Goal: Communication & Community: Answer question/provide support

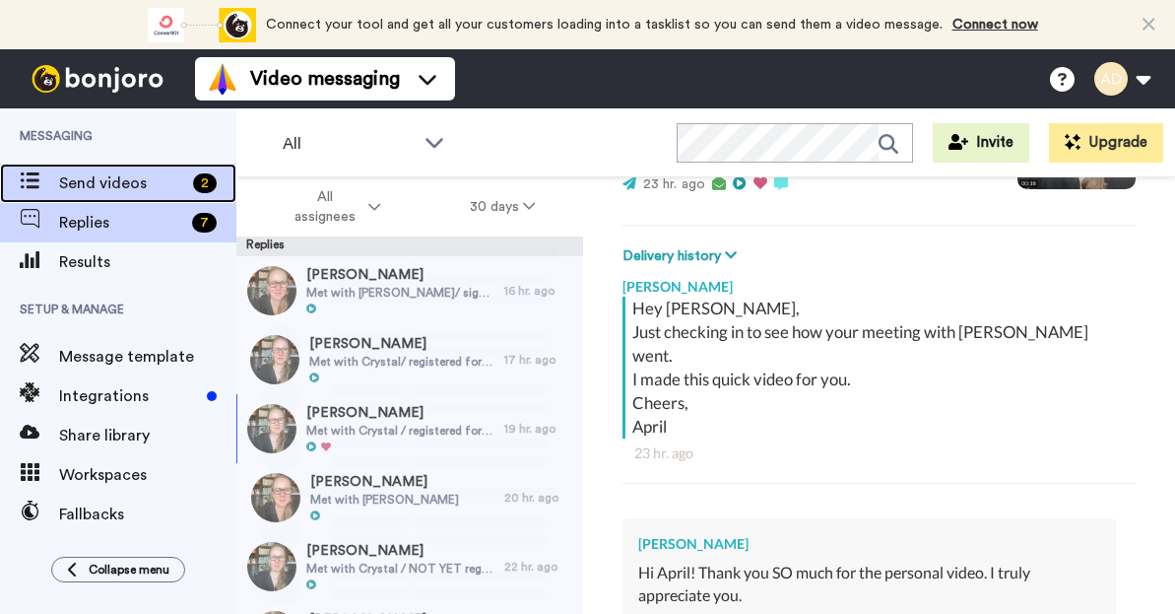
click at [108, 183] on span "Send videos" at bounding box center [122, 183] width 126 height 24
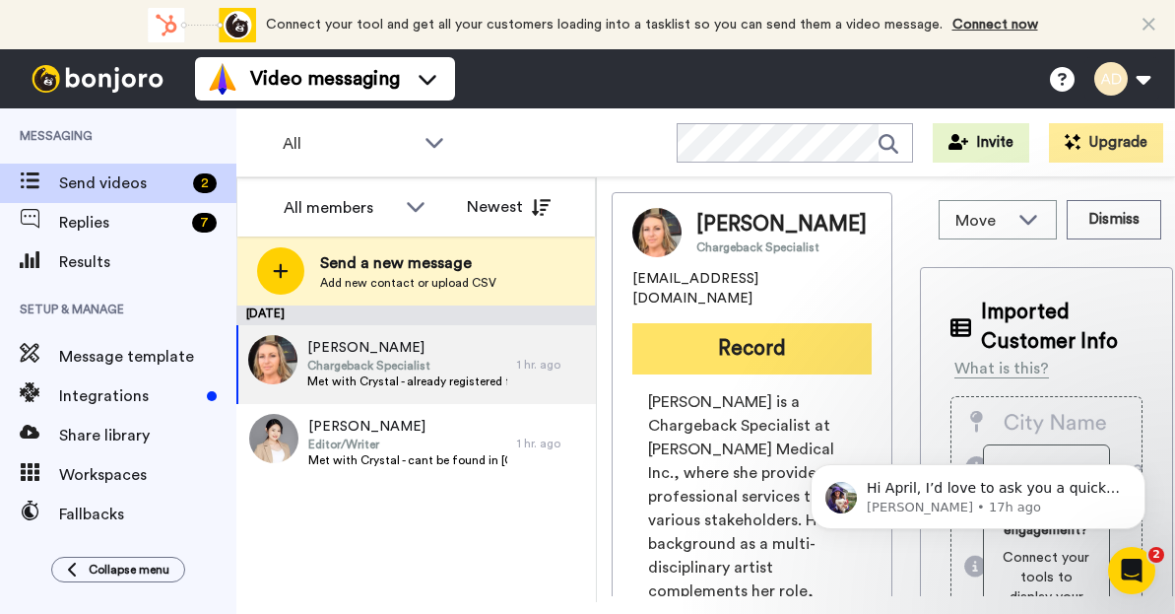
click at [750, 342] on button "Record" at bounding box center [751, 348] width 239 height 51
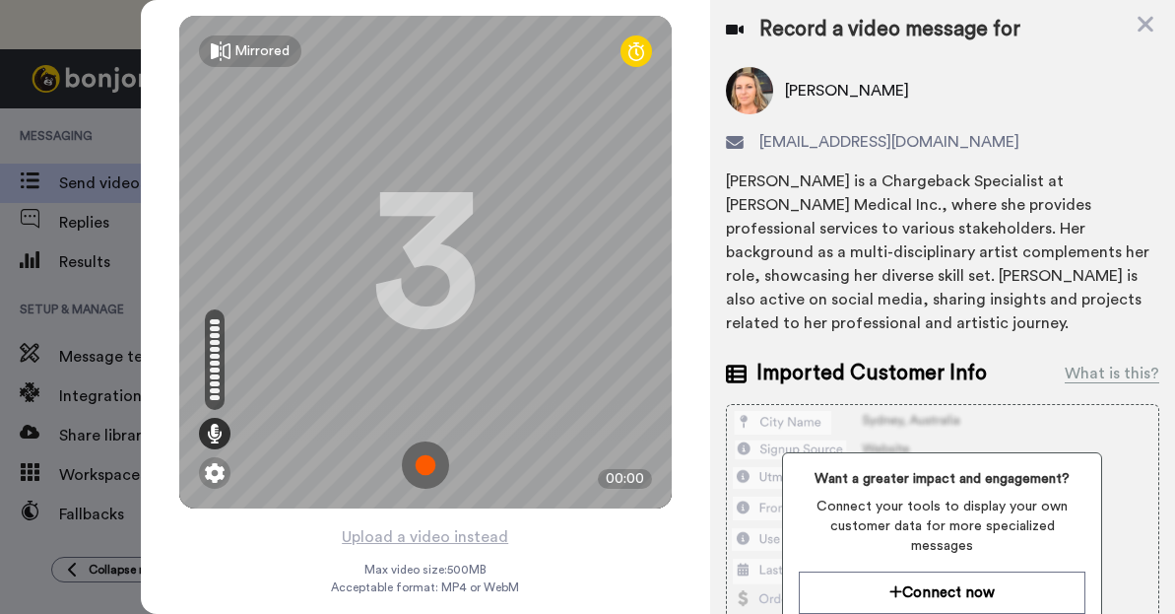
click at [429, 462] on img at bounding box center [425, 464] width 47 height 47
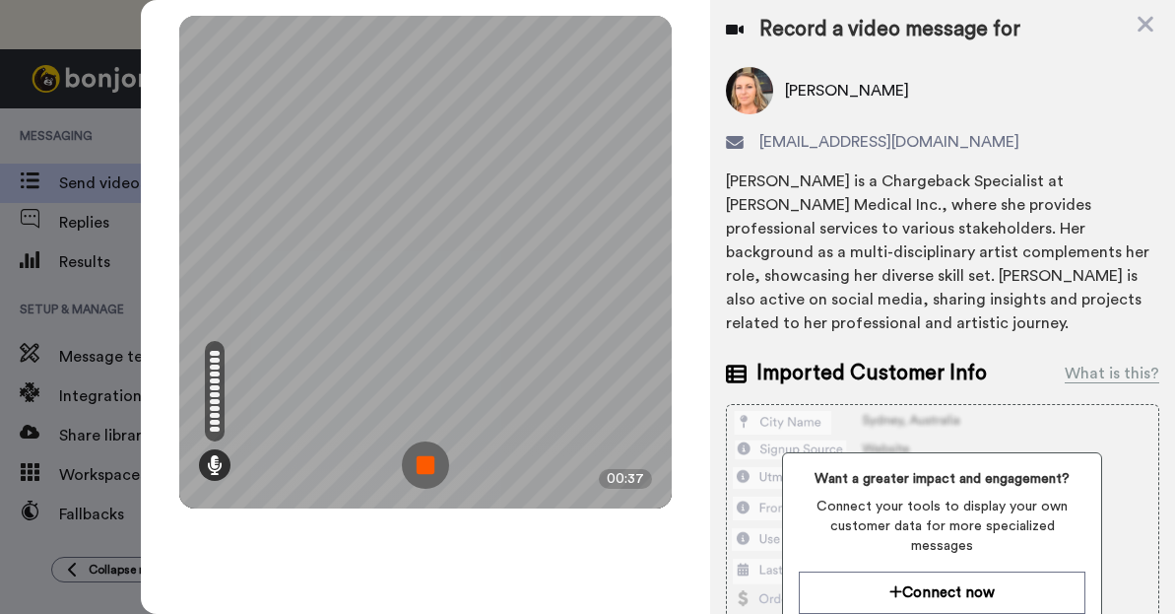
click at [427, 461] on img at bounding box center [425, 464] width 47 height 47
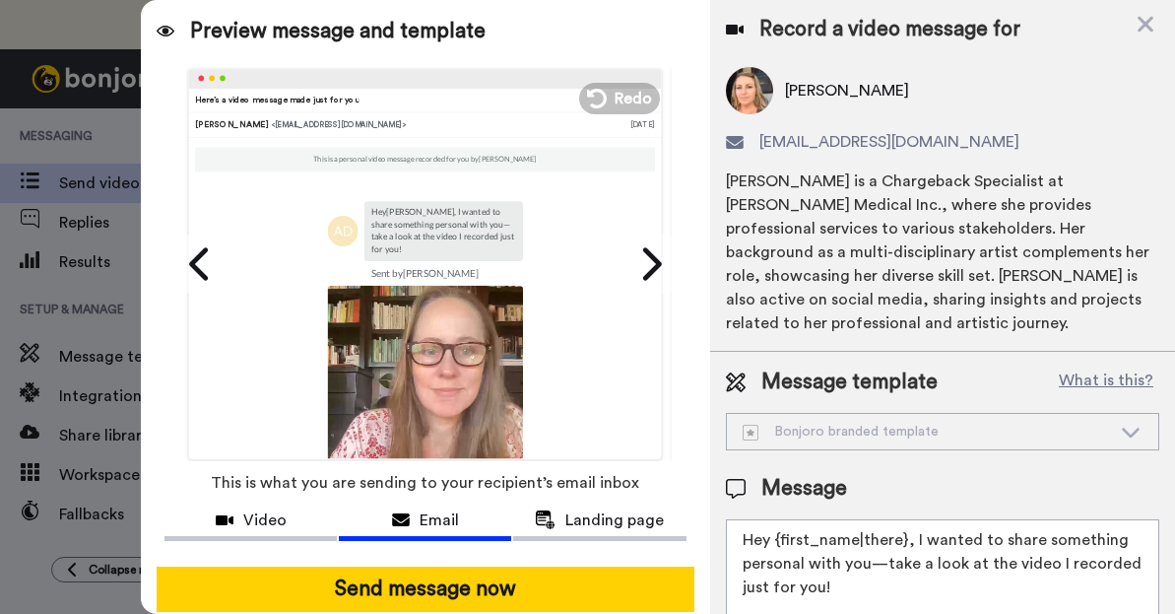
drag, startPoint x: 910, startPoint y: 520, endPoint x: 933, endPoint y: 577, distance: 61.4
click at [933, 577] on textarea "Hey {first_name|there}, I wanted to share something personal with you—take a lo…" at bounding box center [942, 607] width 433 height 177
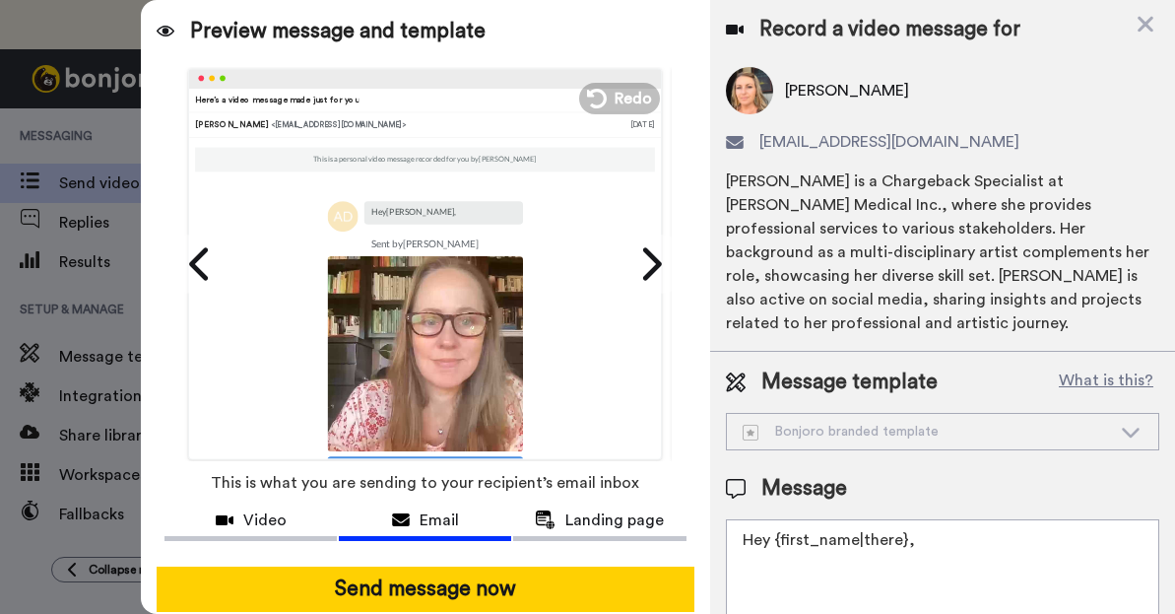
paste textarea "Just checking in to see how your meeting with Crystal went. I made this quick v…"
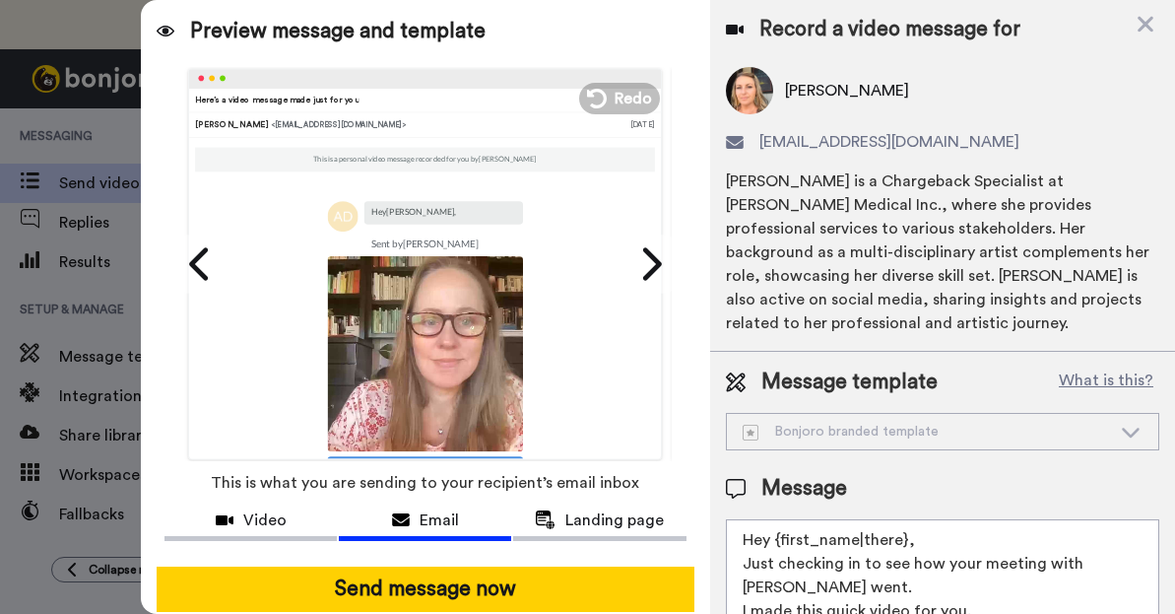
scroll to position [42, 0]
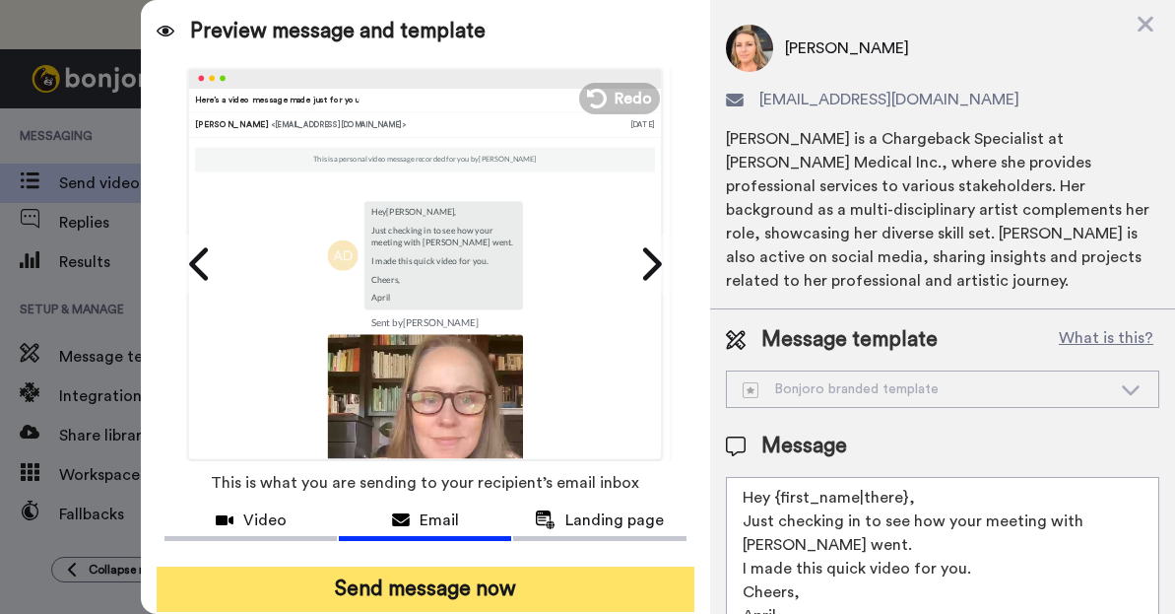
type textarea "Hey {first_name|there}, Just checking in to see how your meeting with Crystal w…"
click at [460, 590] on button "Send message now" at bounding box center [425, 588] width 537 height 45
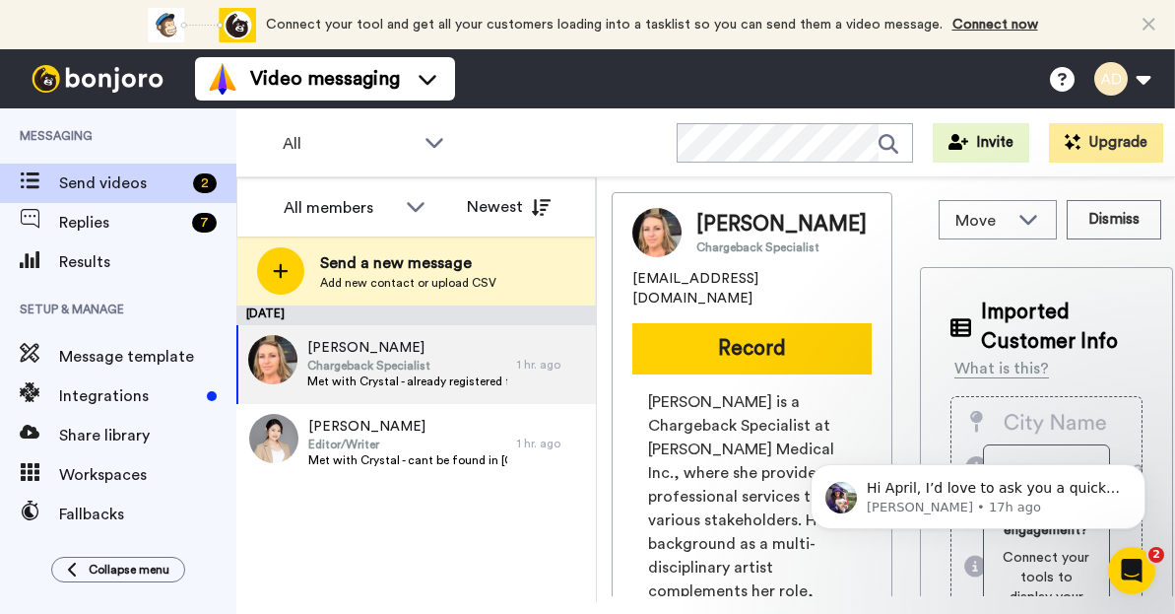
scroll to position [0, 0]
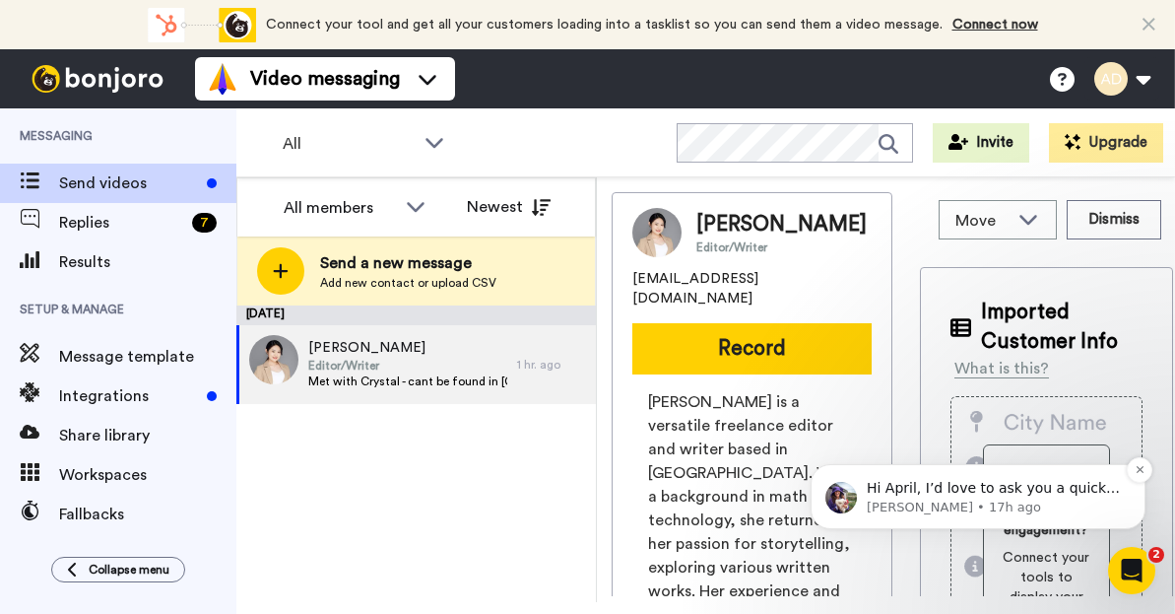
click at [953, 500] on p "[PERSON_NAME] • 17h ago" at bounding box center [994, 507] width 254 height 18
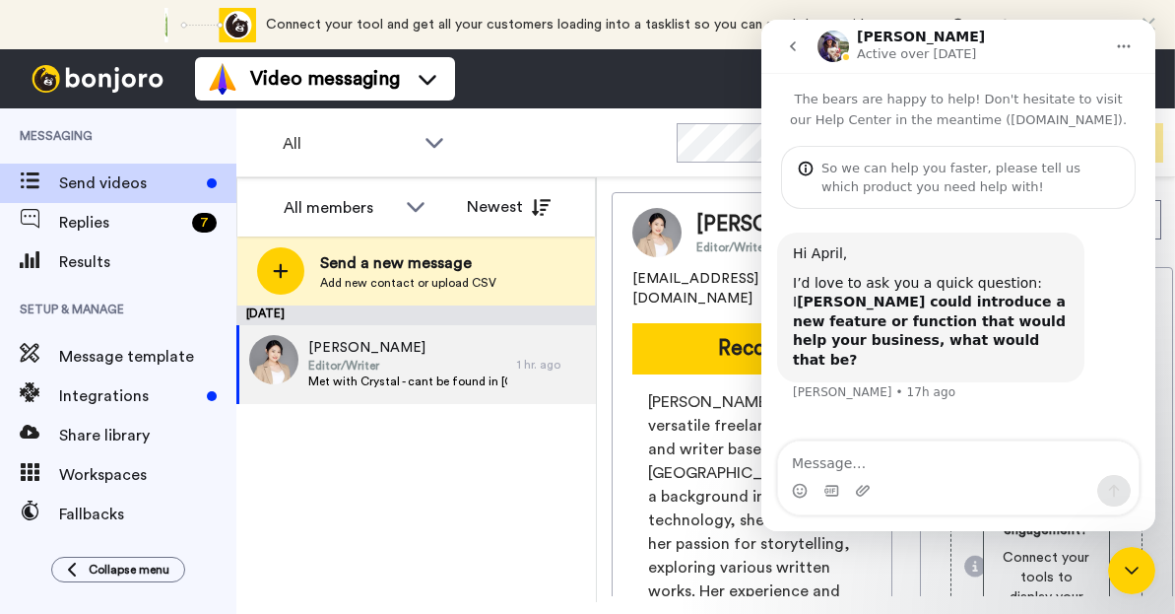
click at [459, 455] on div "August 14 Grace Quon Editor/Writer Met with Crystal - cant be found in Kajabi 1…" at bounding box center [415, 453] width 359 height 296
click at [789, 48] on icon "go back" at bounding box center [793, 46] width 16 height 16
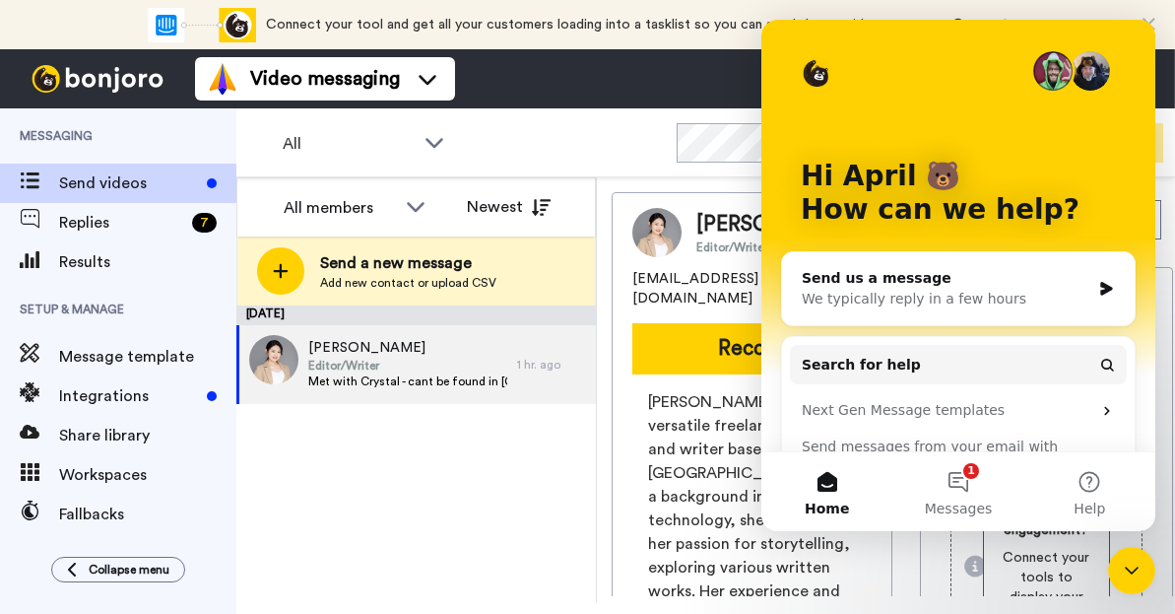
click at [1101, 11] on div "Connect your tool now! Connect your tool and get all your customers loading int…" at bounding box center [587, 24] width 1175 height 49
click at [1130, 575] on icon "Close Intercom Messenger" at bounding box center [1132, 570] width 24 height 24
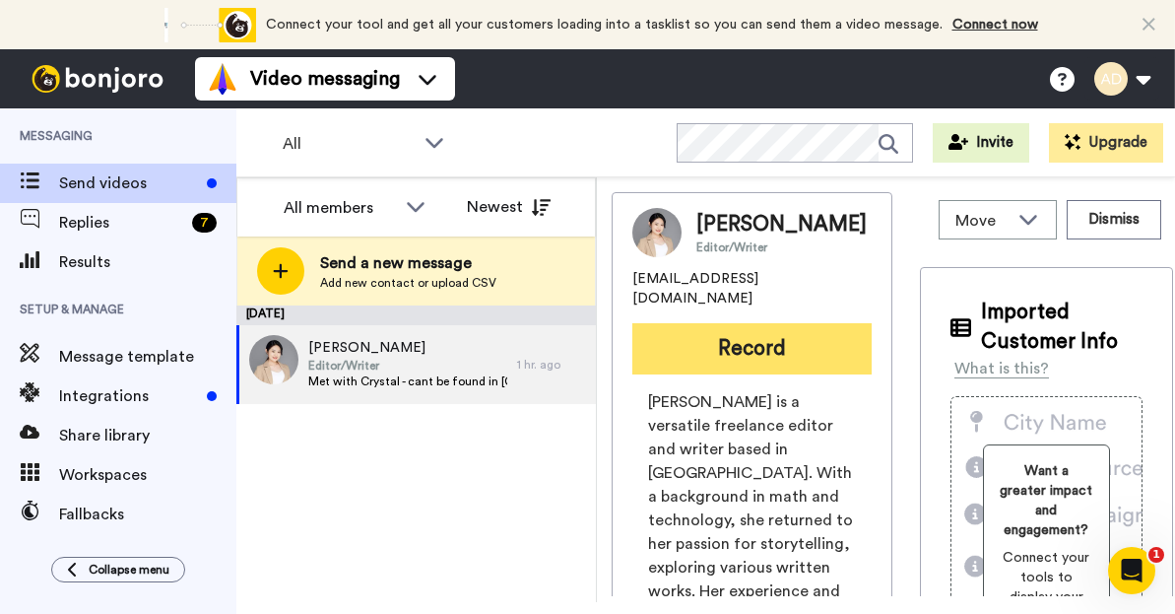
click at [742, 333] on button "Record" at bounding box center [751, 348] width 239 height 51
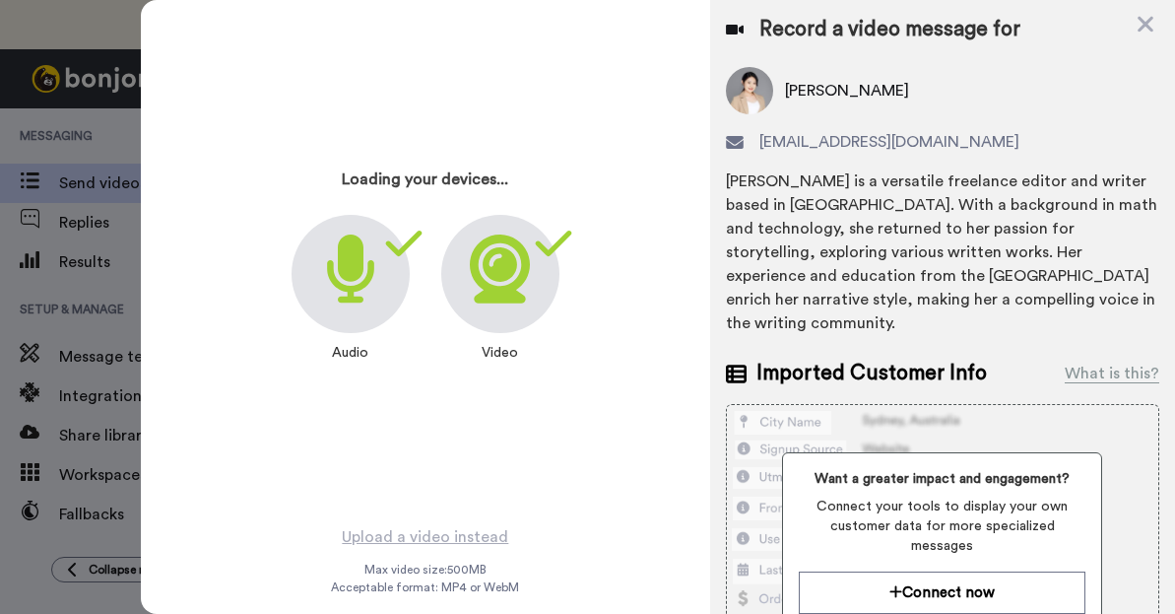
click at [495, 278] on icon at bounding box center [500, 268] width 60 height 69
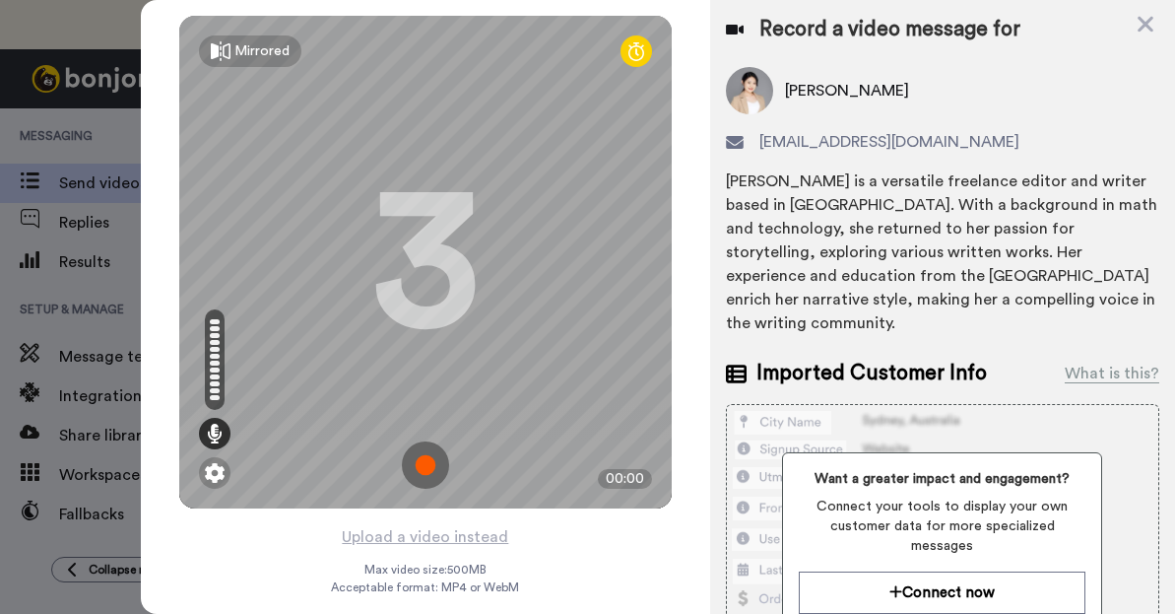
click at [425, 468] on img at bounding box center [425, 464] width 47 height 47
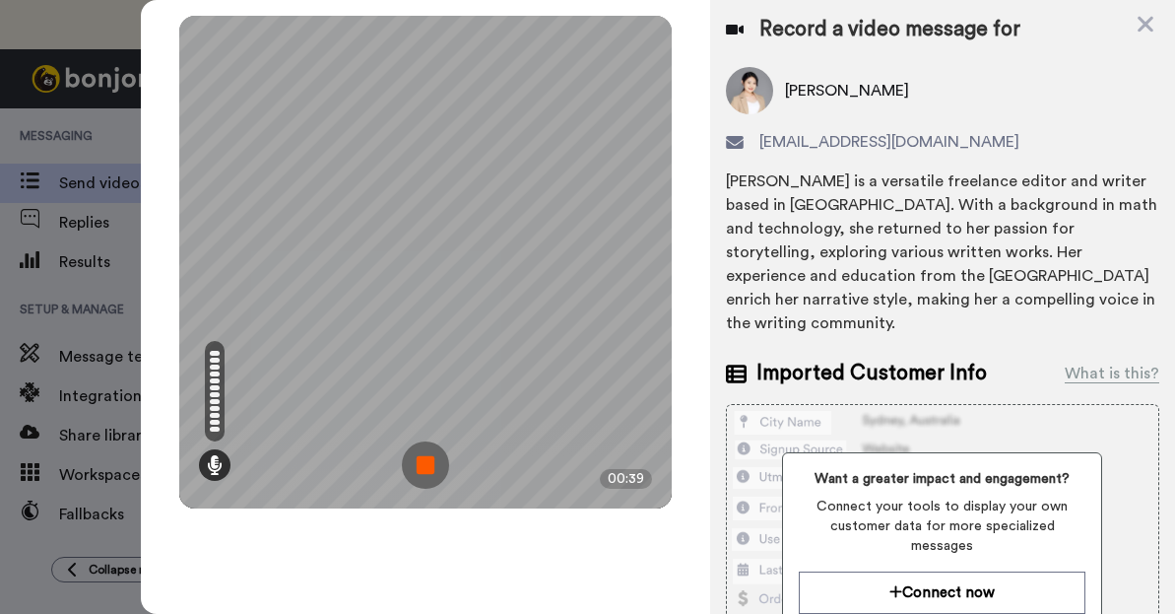
click at [420, 471] on img at bounding box center [425, 464] width 47 height 47
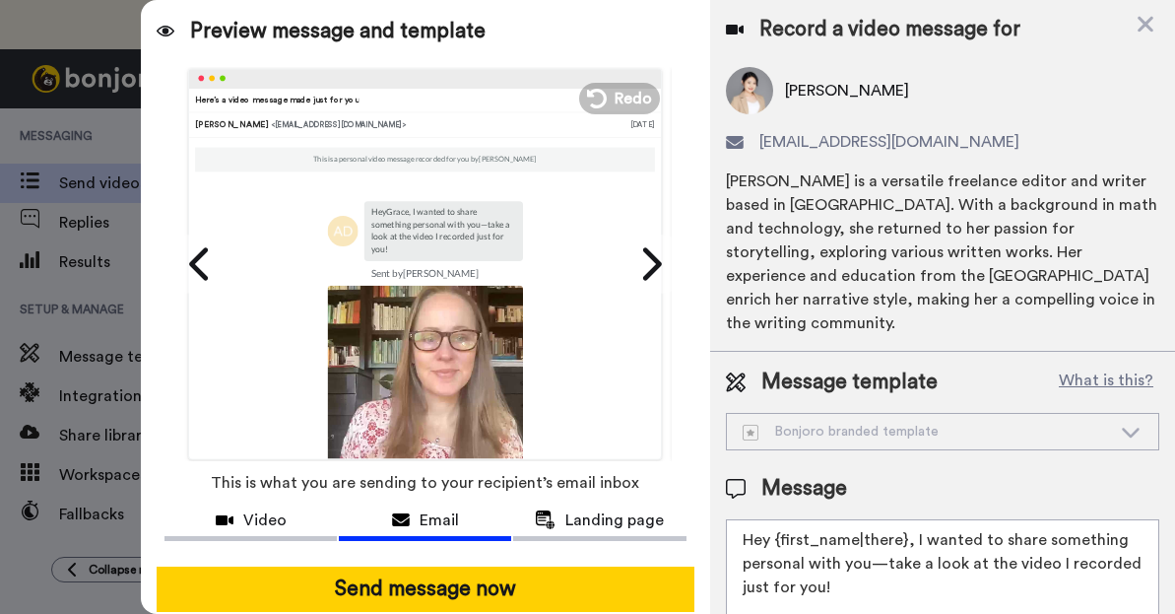
scroll to position [87, 0]
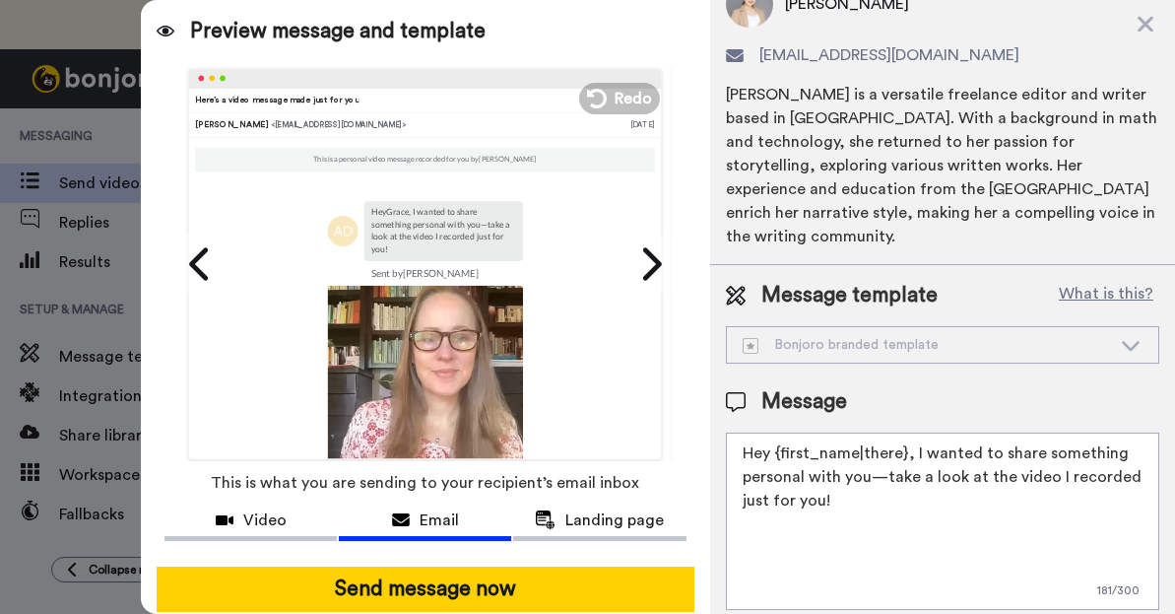
drag, startPoint x: 912, startPoint y: 430, endPoint x: 912, endPoint y: 488, distance: 58.1
click at [912, 488] on textarea "Hey {first_name|there}, I wanted to share something personal with you—take a lo…" at bounding box center [942, 520] width 433 height 177
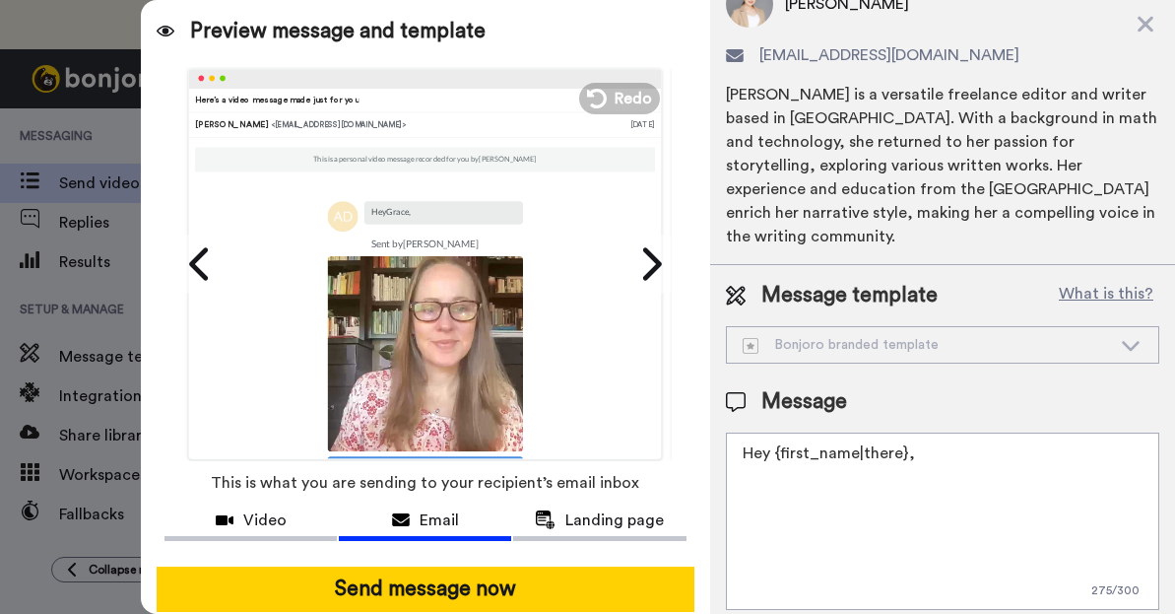
paste textarea "Just checking in to see how your meeting with Crystal went. I made this quick v…"
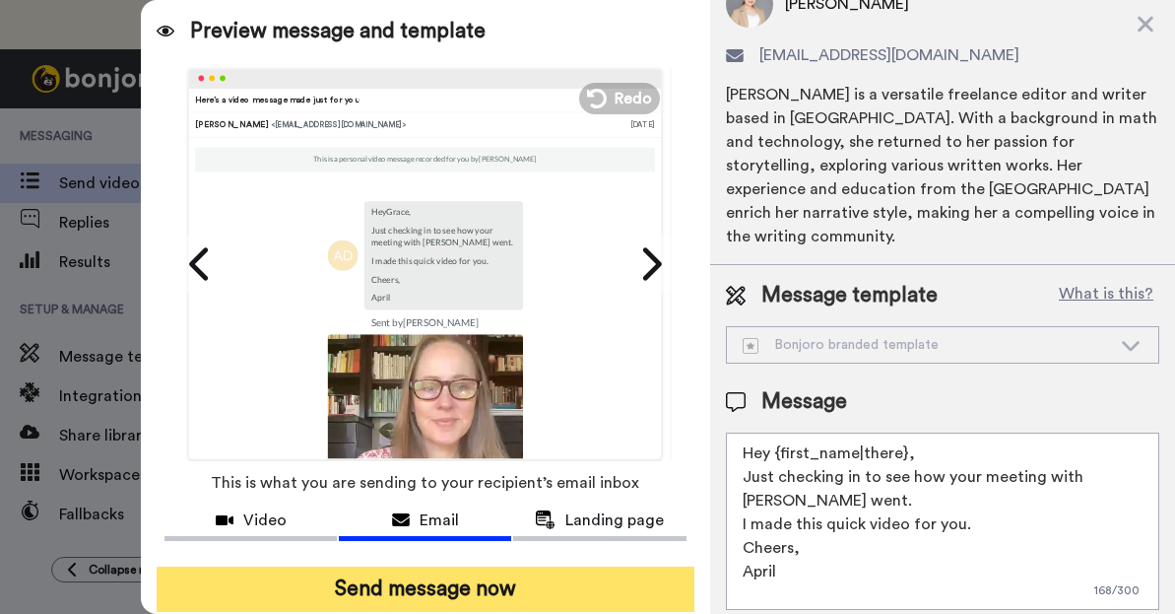
type textarea "Hey {first_name|there}, Just checking in to see how your meeting with Crystal w…"
click at [430, 585] on button "Send message now" at bounding box center [425, 588] width 537 height 45
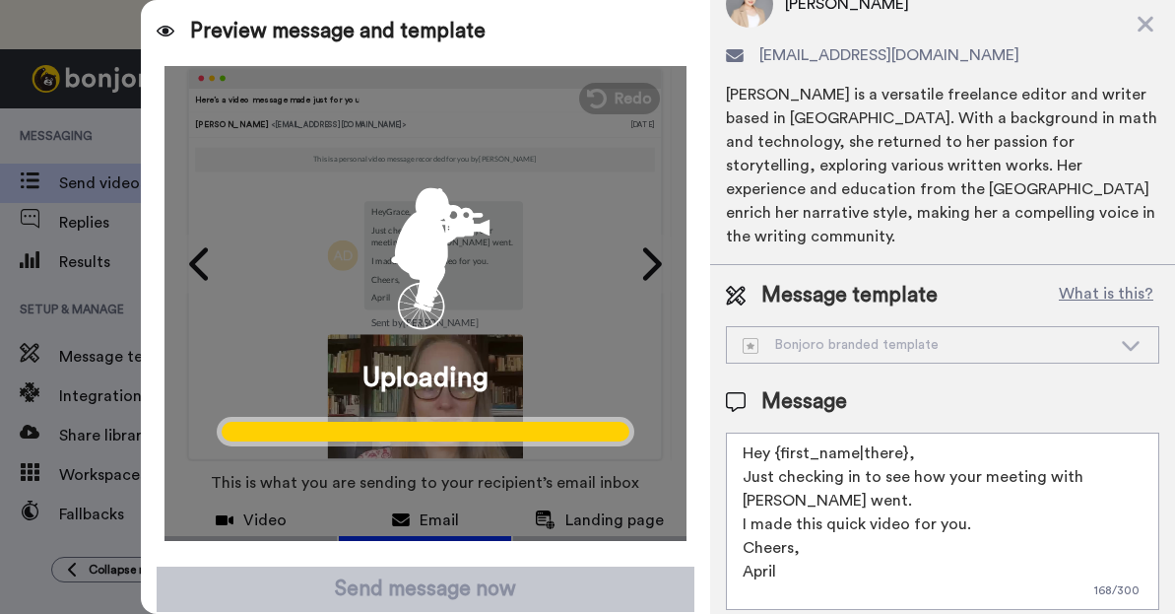
scroll to position [0, 0]
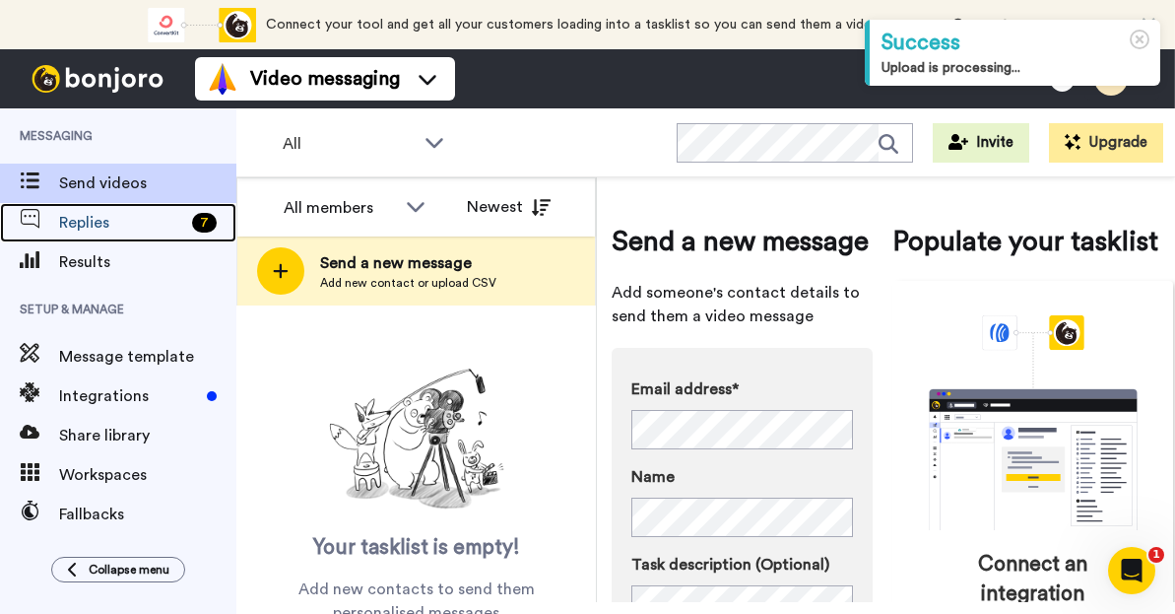
click at [109, 218] on span "Replies" at bounding box center [121, 223] width 125 height 24
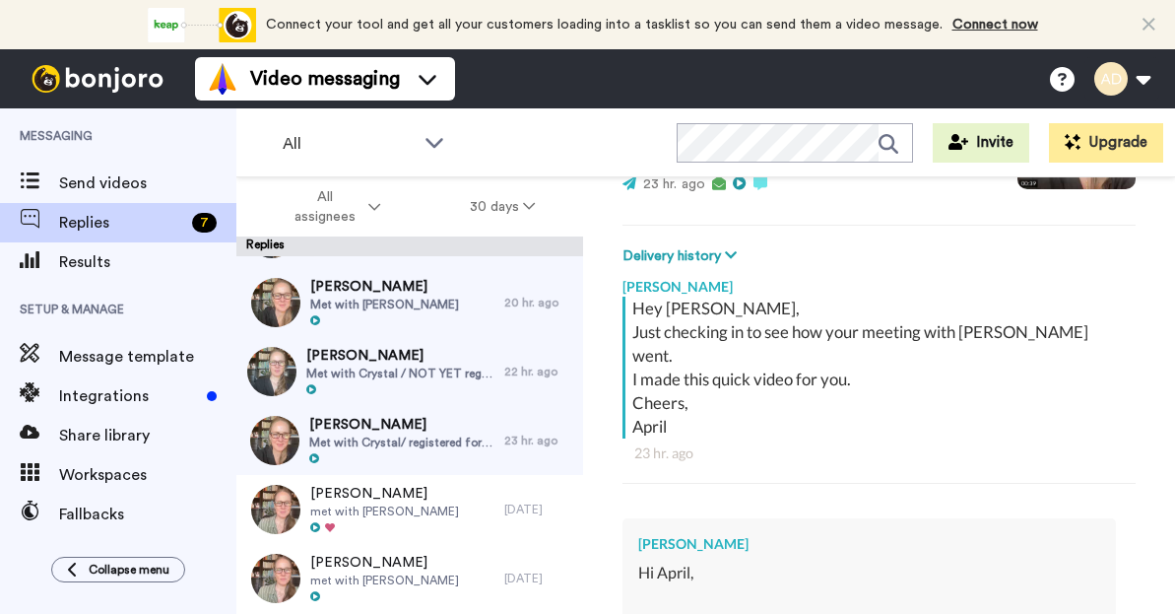
scroll to position [196, 0]
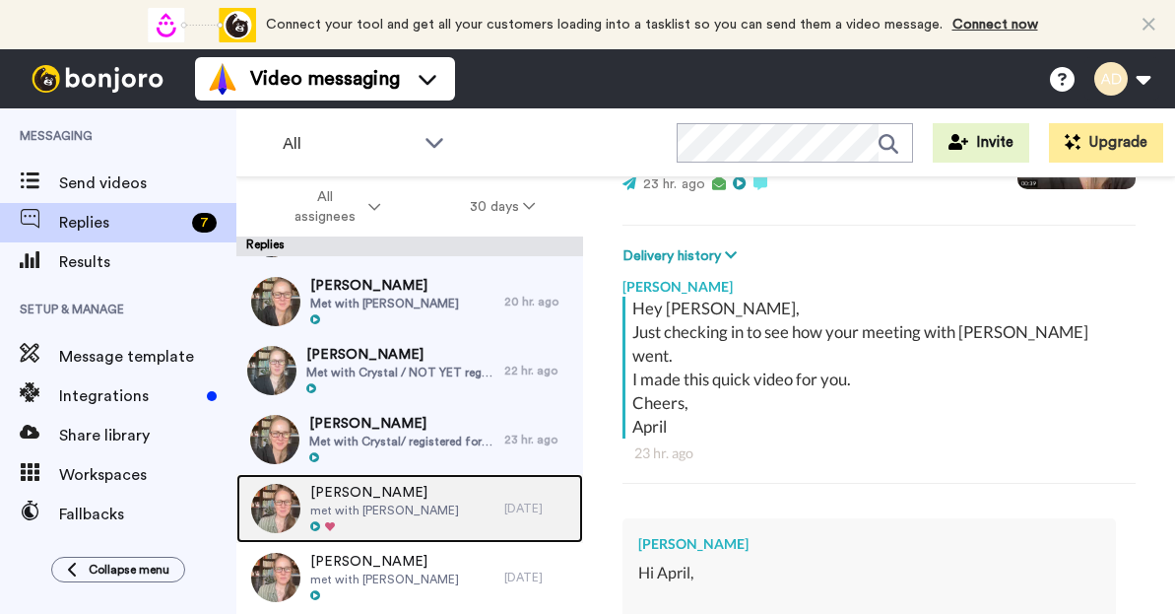
click at [400, 500] on span "[PERSON_NAME]" at bounding box center [384, 493] width 149 height 20
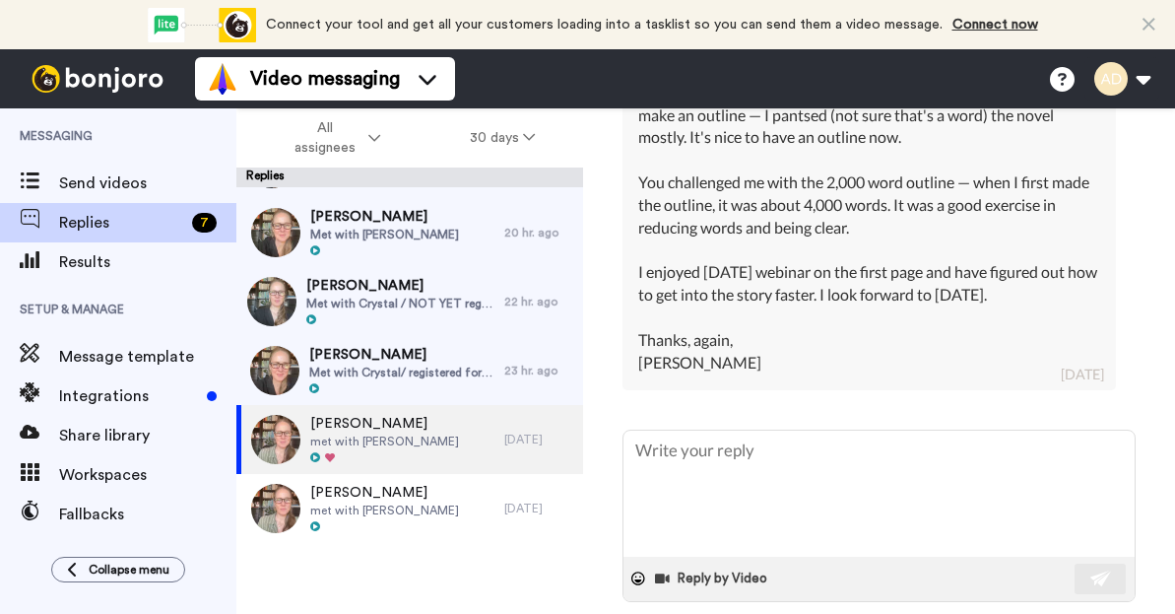
scroll to position [912, 0]
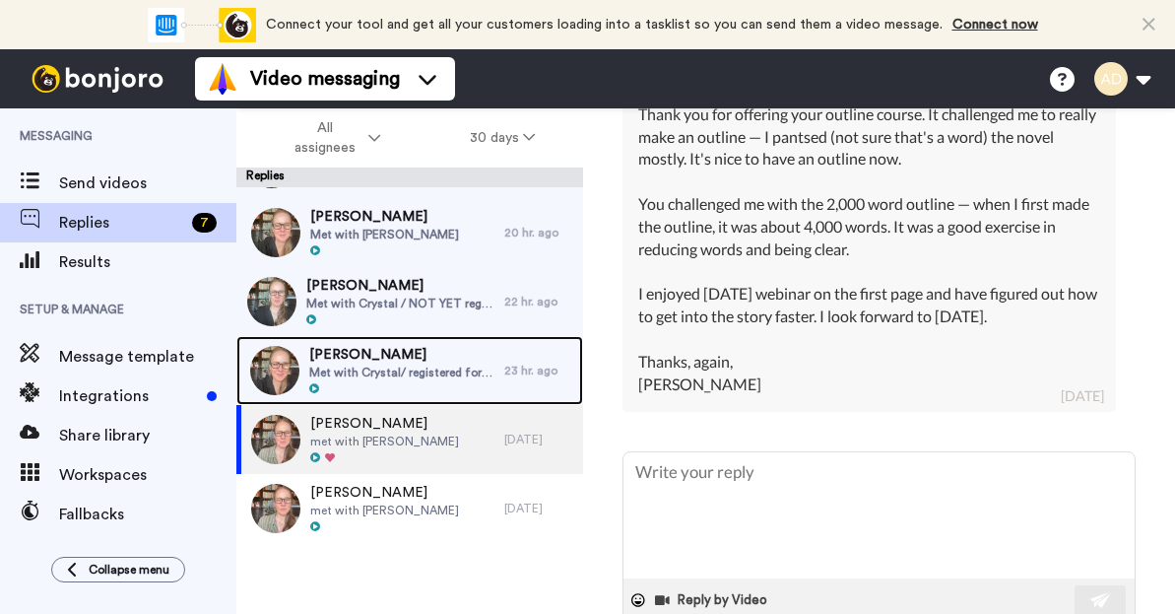
click at [356, 374] on span "Met with Crystal/ registered for [DATE] Webinar" at bounding box center [401, 372] width 185 height 16
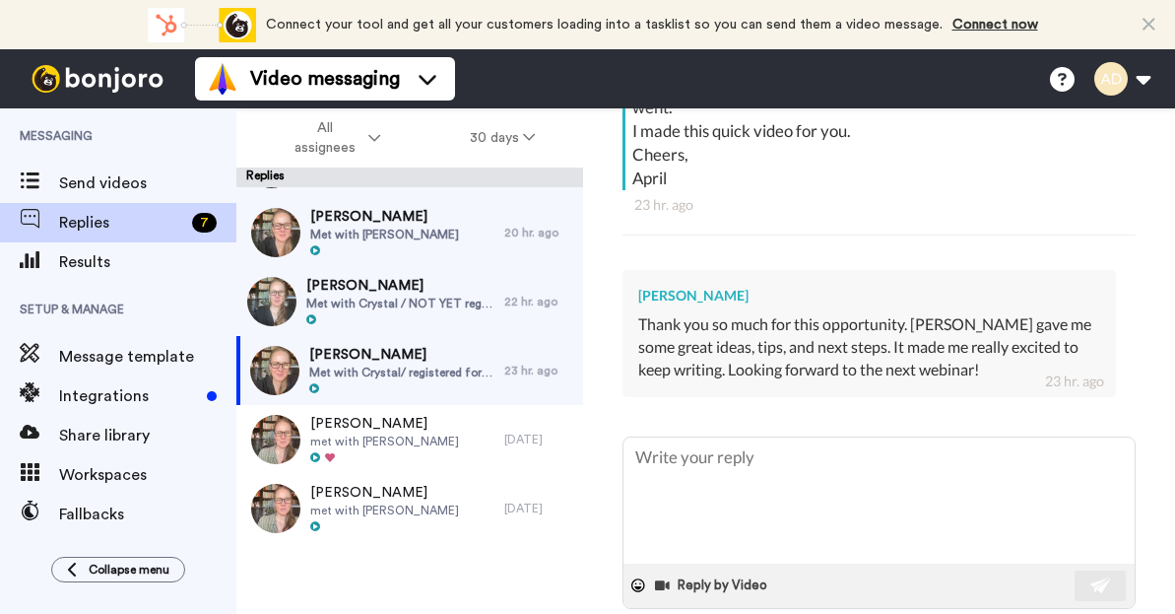
scroll to position [466, 0]
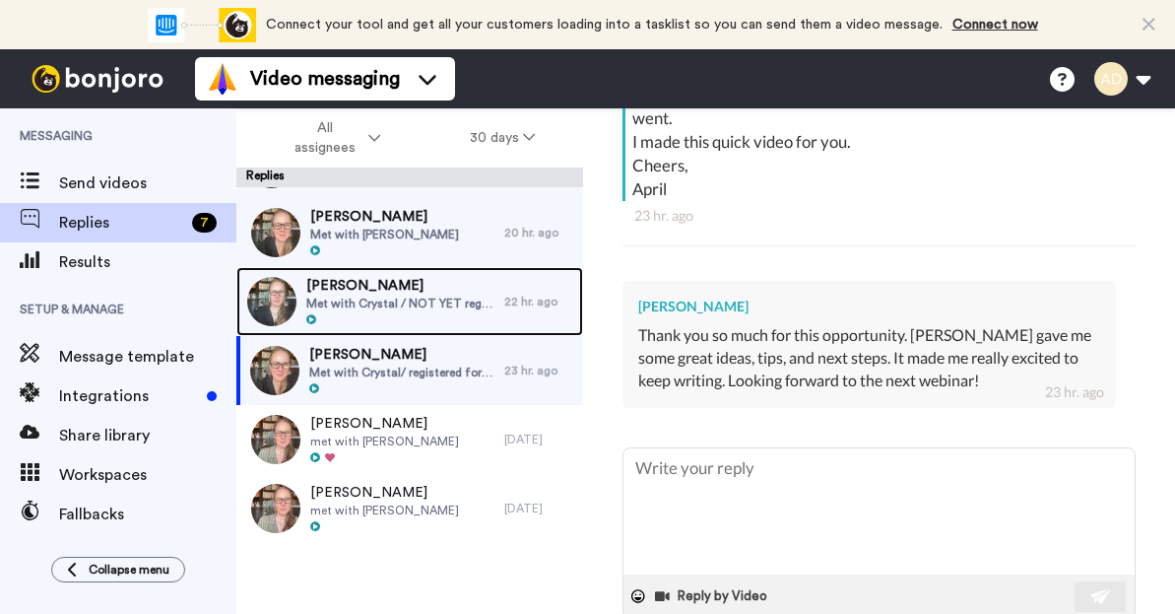
click at [399, 291] on span "[PERSON_NAME]" at bounding box center [400, 286] width 188 height 20
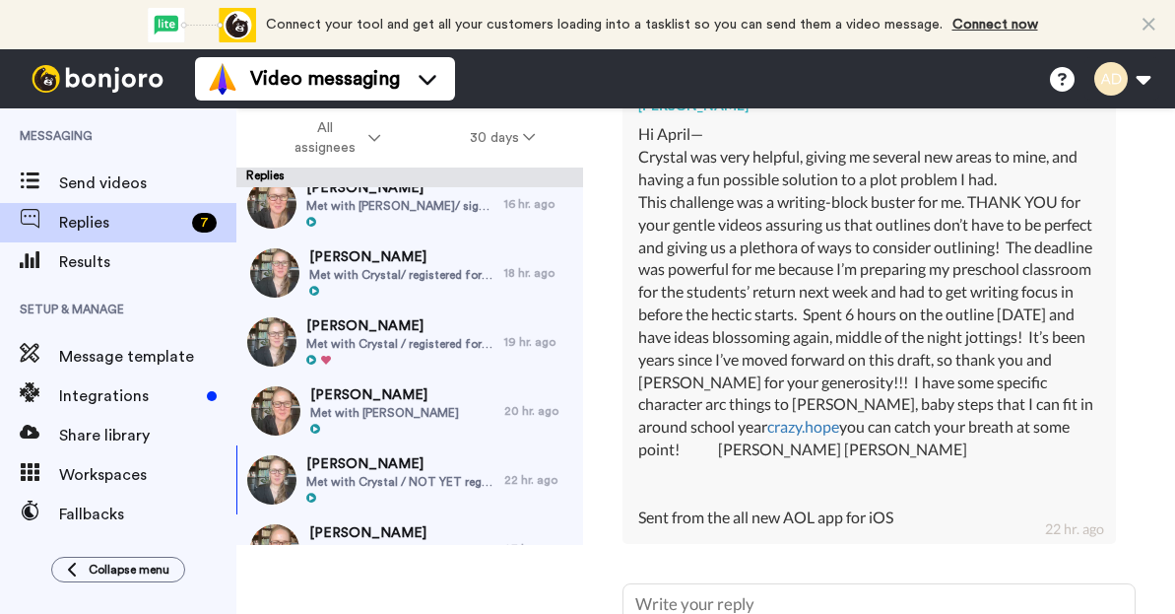
scroll to position [7, 0]
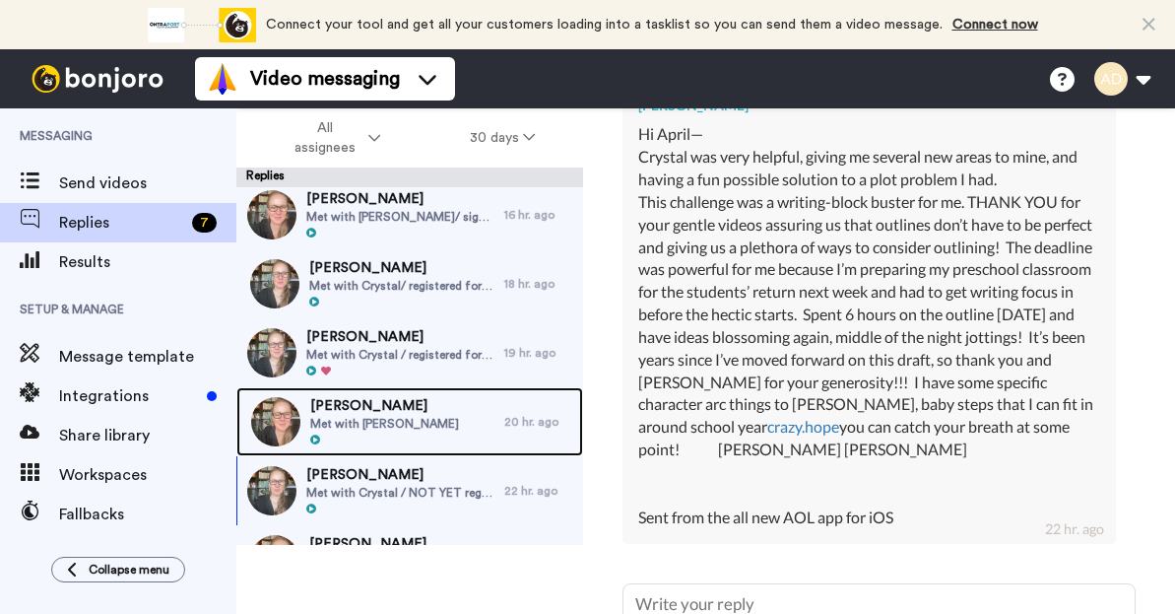
click at [375, 433] on div at bounding box center [384, 440] width 149 height 14
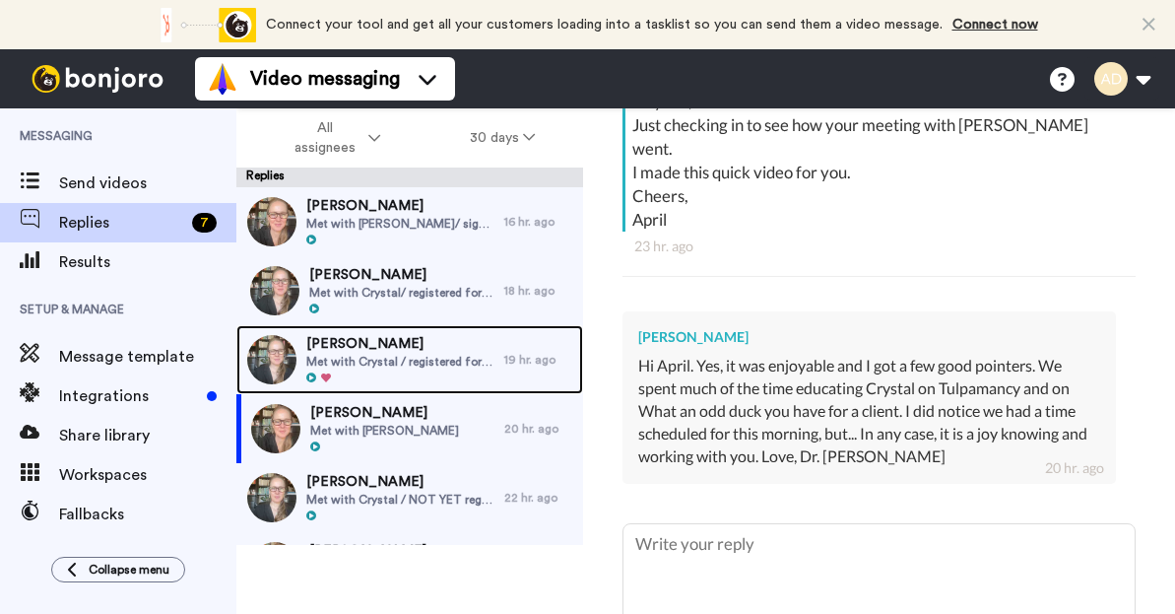
click at [409, 357] on span "Met with Crystal / registered for [DATE] Webinar He also registered for past we…" at bounding box center [400, 362] width 188 height 16
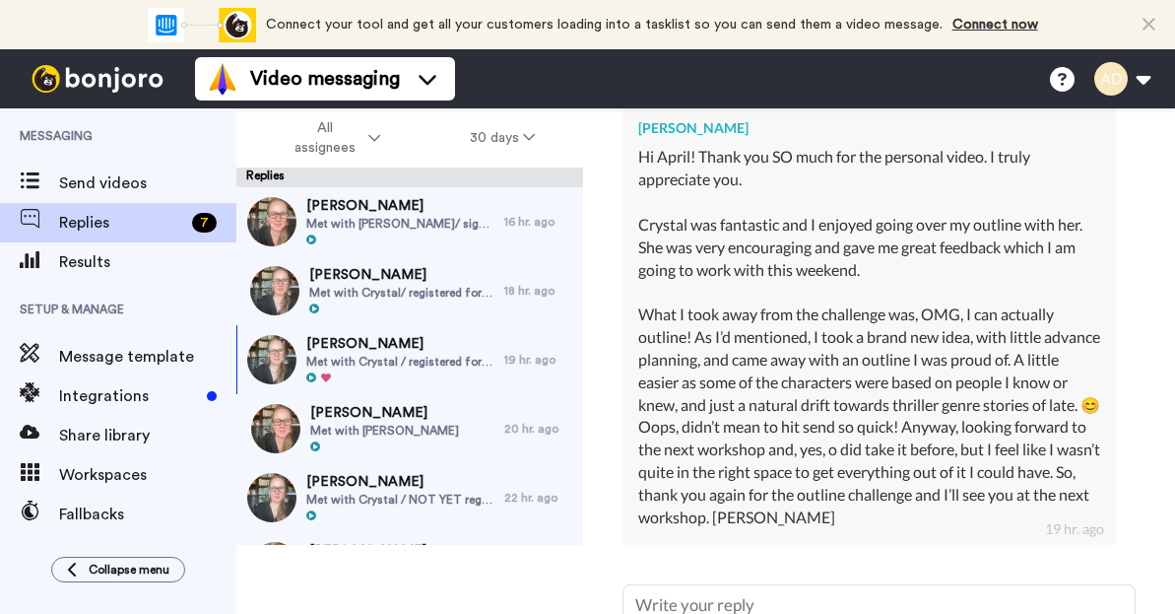
scroll to position [670, 0]
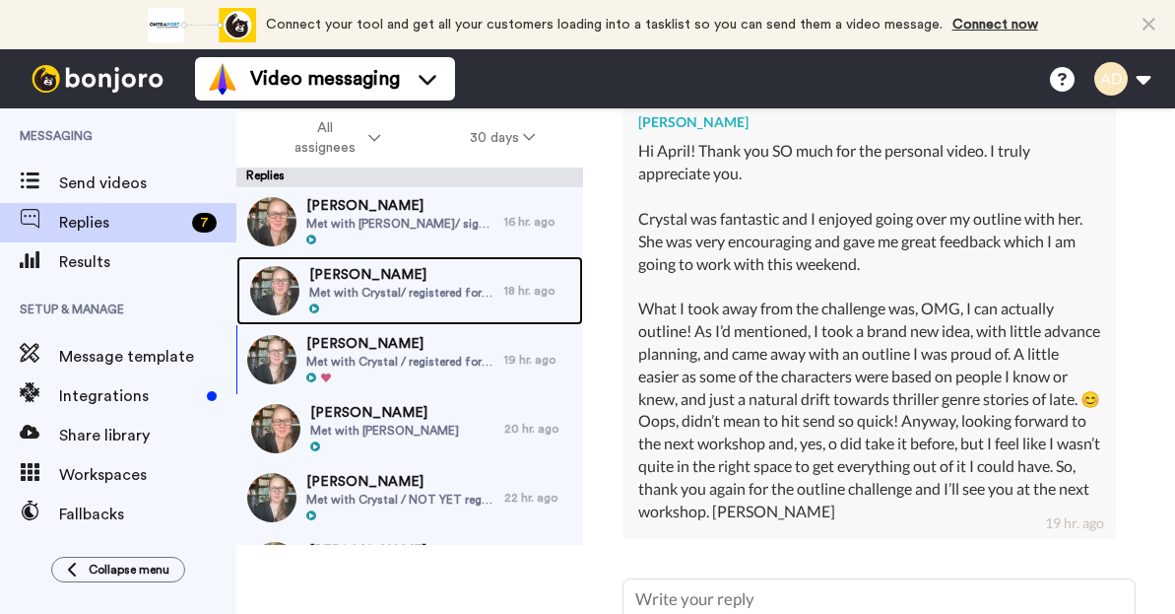
click at [347, 285] on span "Met with Crystal/ registered for [DATE] Webinar" at bounding box center [401, 293] width 185 height 16
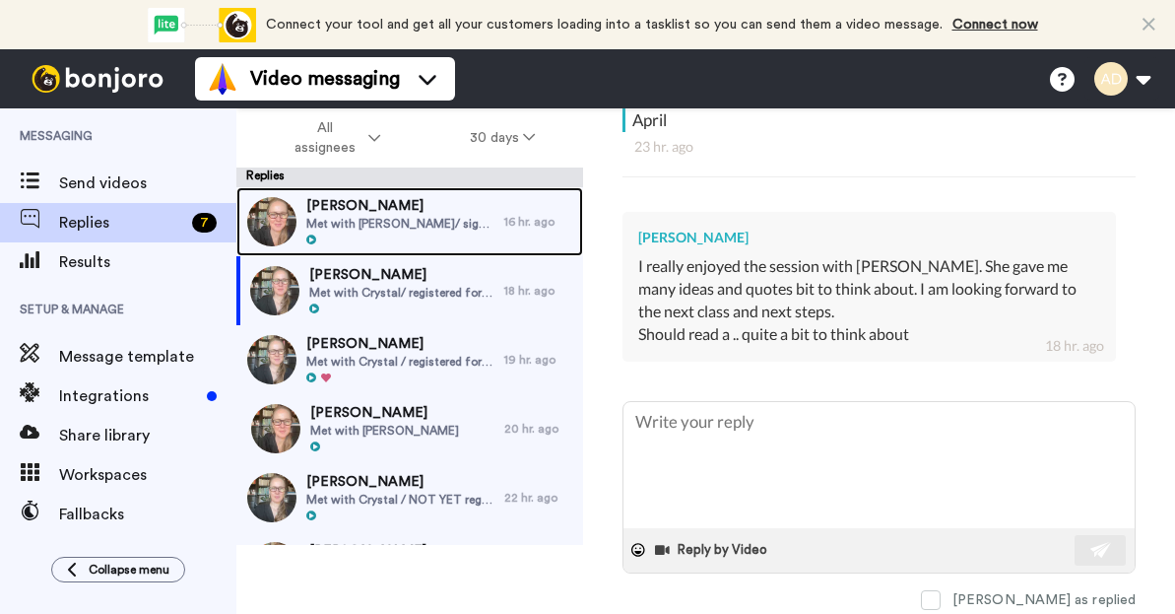
click at [397, 216] on span "Met with [PERSON_NAME]/ signed [DATE] Webinar She also registered for past even…" at bounding box center [400, 224] width 188 height 16
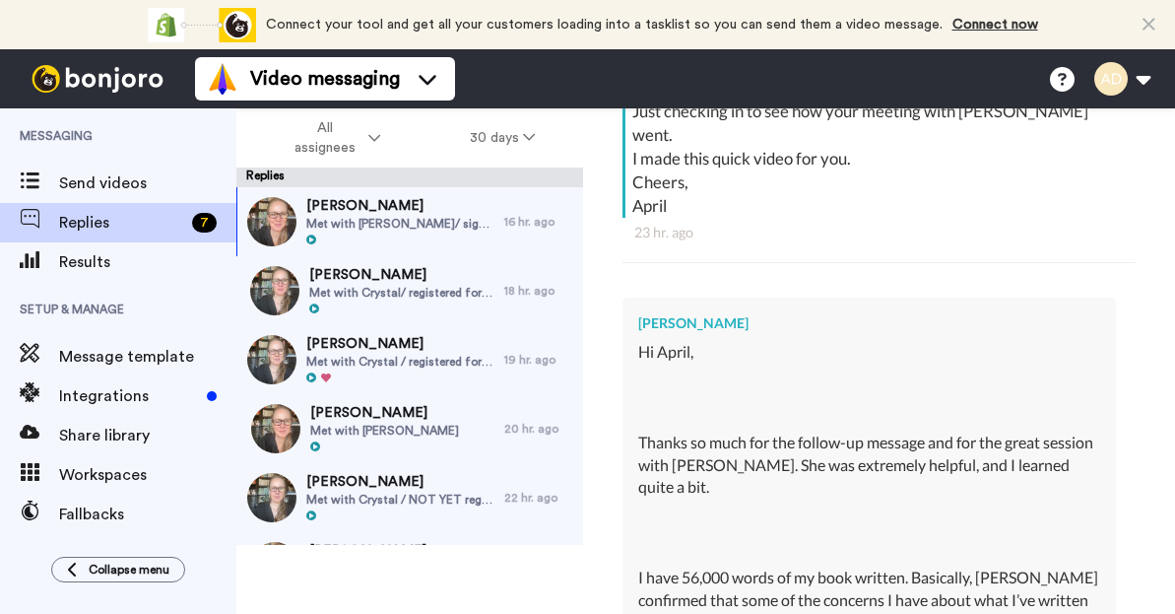
type textarea "x"
